Goal: Transaction & Acquisition: Book appointment/travel/reservation

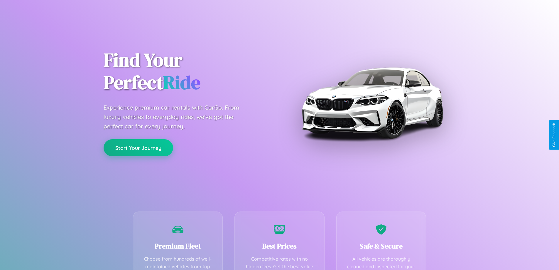
click at [138, 148] on button "Start Your Journey" at bounding box center [139, 147] width 70 height 17
click at [138, 147] on button "Start Your Journey" at bounding box center [139, 147] width 70 height 17
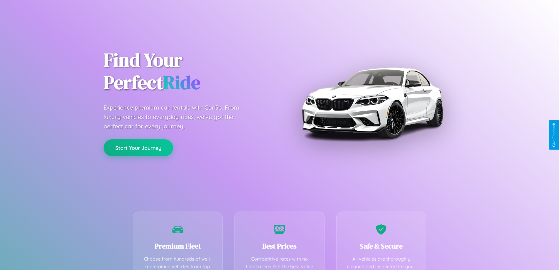
click at [138, 147] on button "Start Your Journey" at bounding box center [139, 147] width 70 height 17
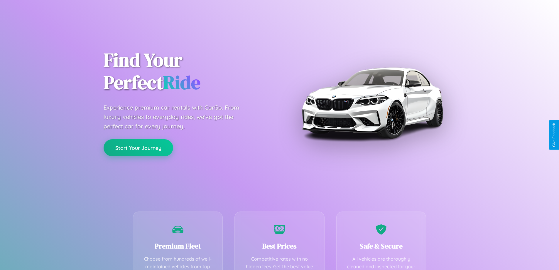
click at [138, 147] on button "Start Your Journey" at bounding box center [139, 147] width 70 height 17
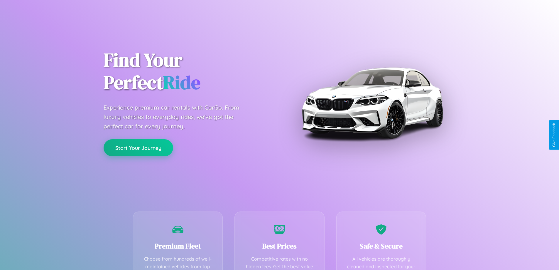
click at [138, 147] on button "Start Your Journey" at bounding box center [139, 147] width 70 height 17
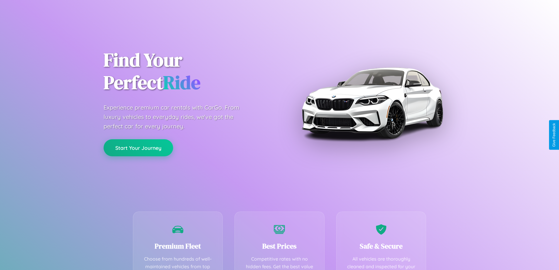
click at [138, 147] on button "Start Your Journey" at bounding box center [139, 147] width 70 height 17
